Goal: Transaction & Acquisition: Download file/media

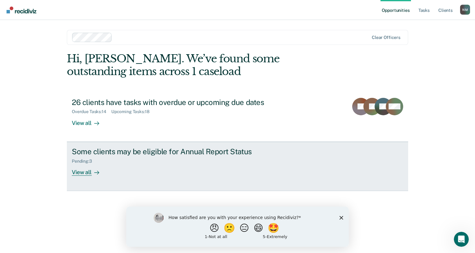
click at [83, 172] on div "View all" at bounding box center [89, 169] width 35 height 12
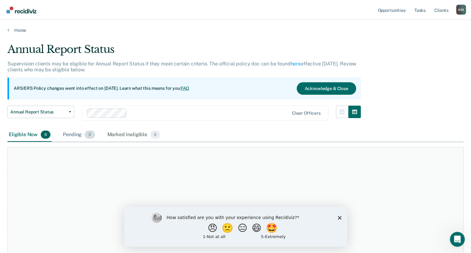
click at [84, 129] on div "Pending 3" at bounding box center [79, 135] width 34 height 14
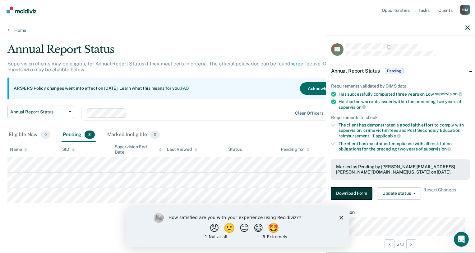
click at [341, 190] on button "Download Form" at bounding box center [351, 193] width 41 height 12
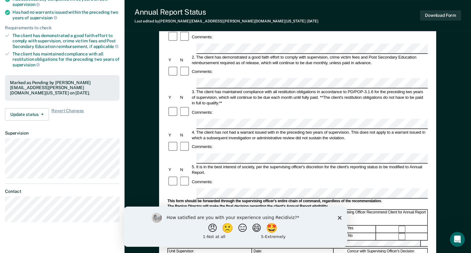
scroll to position [156, 0]
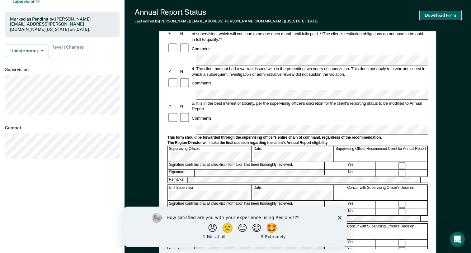
click at [437, 16] on button "Download Form" at bounding box center [440, 15] width 41 height 10
